Goal: Register for event/course

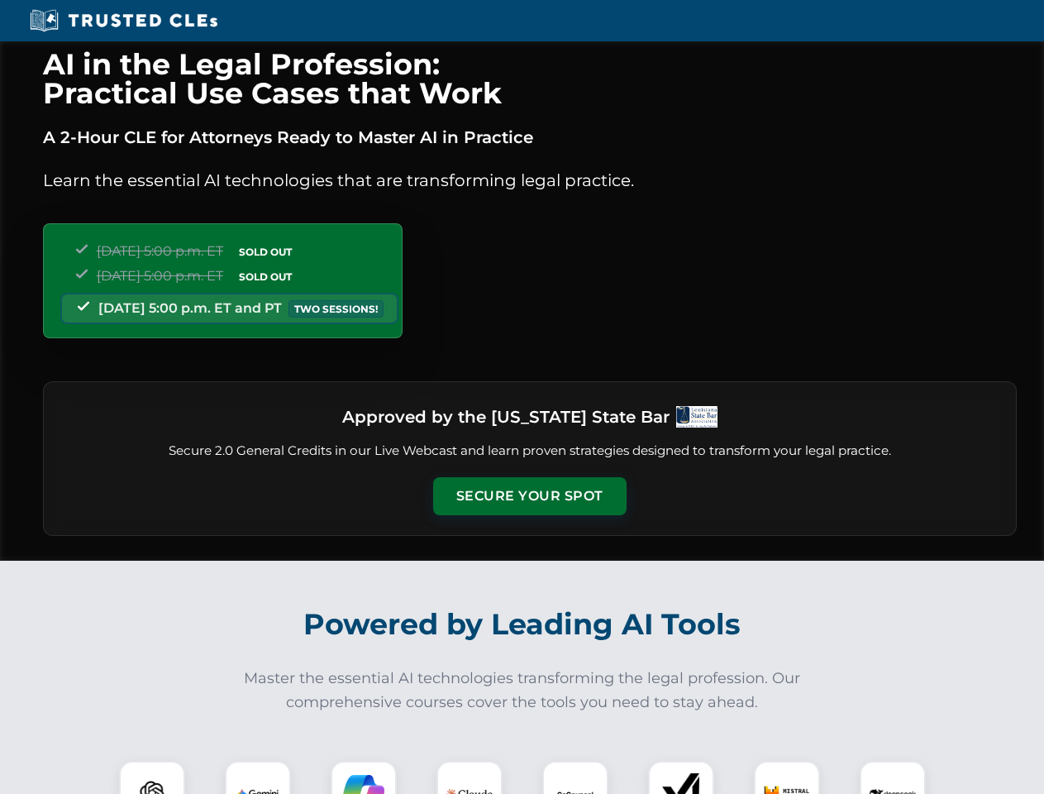
click at [529, 496] on button "Secure Your Spot" at bounding box center [529, 496] width 193 height 38
click at [152, 777] on img at bounding box center [152, 794] width 48 height 48
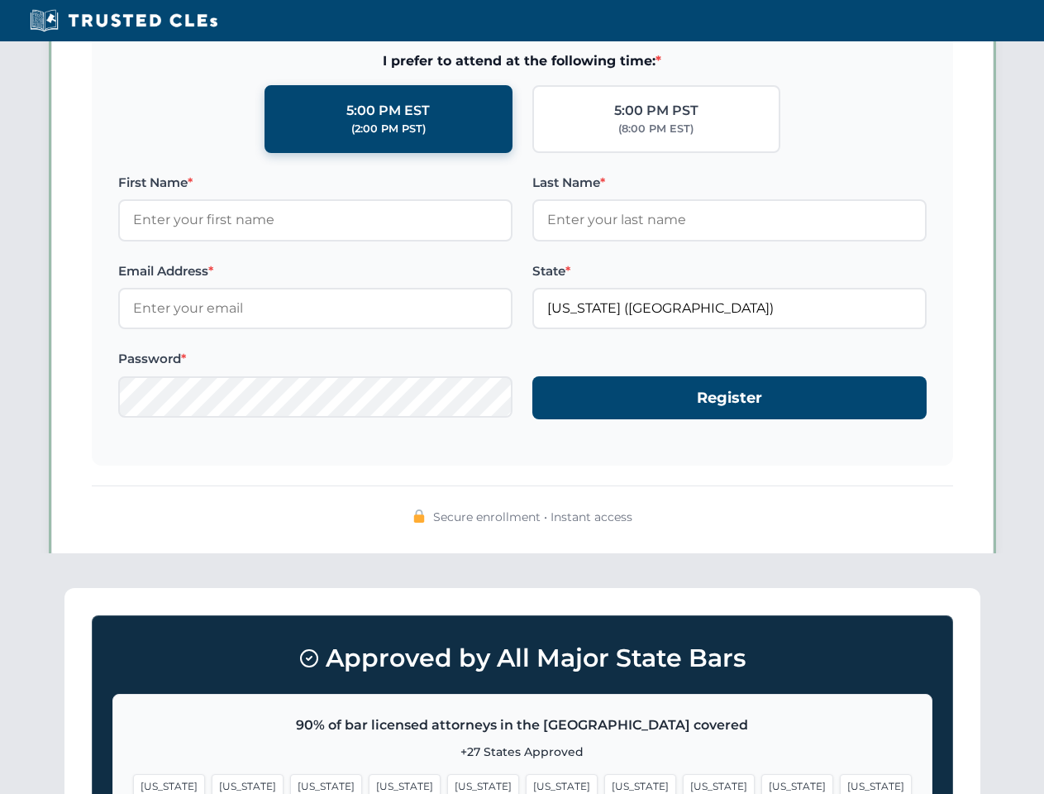
click at [526, 777] on span "[US_STATE]" at bounding box center [562, 786] width 72 height 24
click at [604, 777] on span "[US_STATE]" at bounding box center [640, 786] width 72 height 24
click at [761, 777] on span "[US_STATE]" at bounding box center [797, 786] width 72 height 24
